Goal: Task Accomplishment & Management: Manage account settings

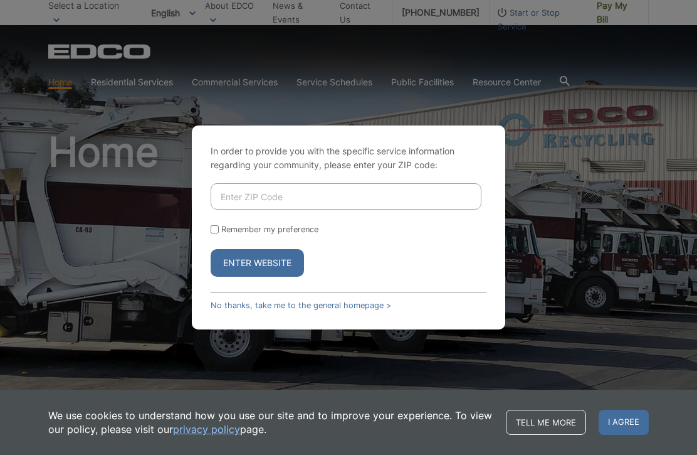
click at [267, 209] on input "Enter ZIP Code" at bounding box center [346, 196] width 271 height 26
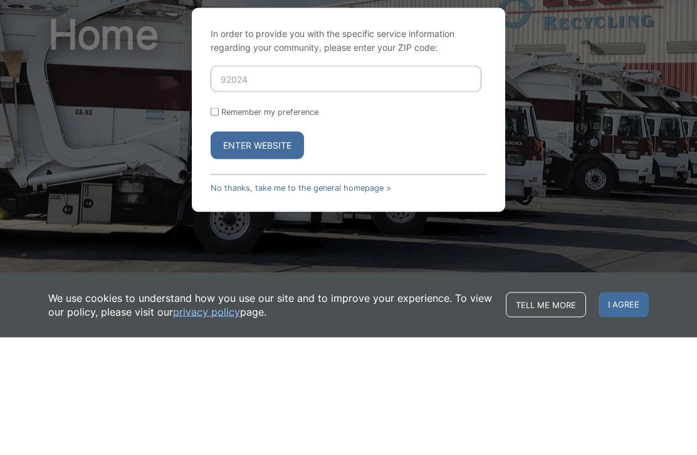
type input "92024"
click at [272, 249] on button "Enter Website" at bounding box center [257, 263] width 93 height 28
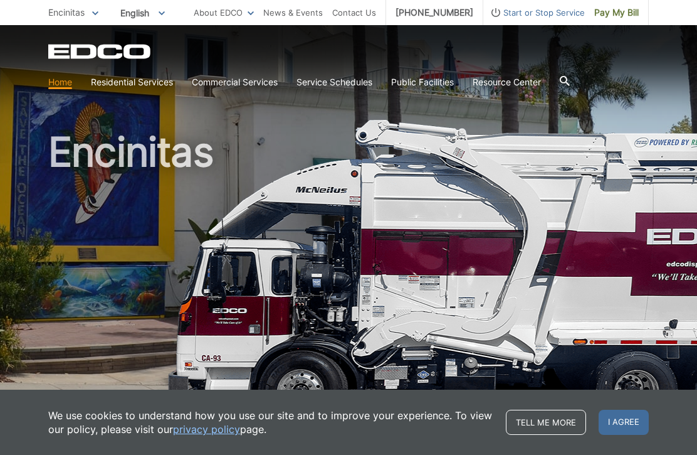
click at [627, 422] on span "I agree" at bounding box center [624, 422] width 50 height 25
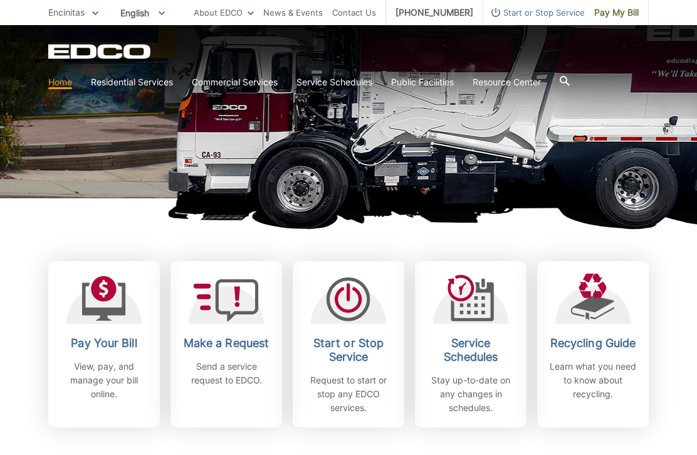
scroll to position [211, 0]
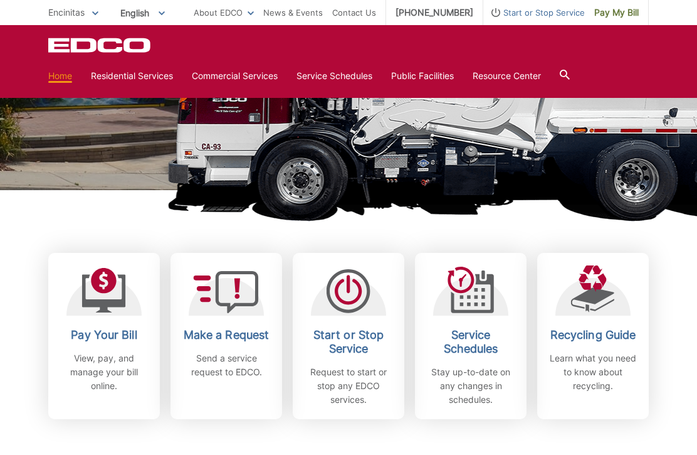
click at [110, 379] on p "View, pay, and manage your bill online." at bounding box center [104, 371] width 93 height 41
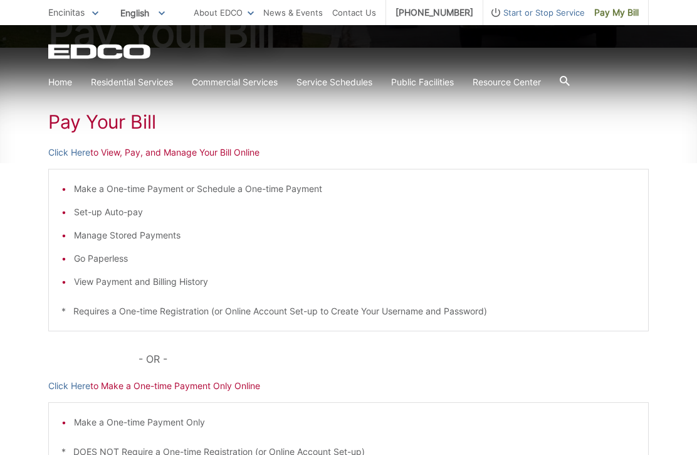
scroll to position [171, 0]
click at [189, 154] on p "Click Here to View, Pay, and Manage Your Bill Online" at bounding box center [348, 153] width 601 height 14
click at [90, 147] on link "Click Here" at bounding box center [69, 153] width 42 height 14
